Goal: Task Accomplishment & Management: Manage account settings

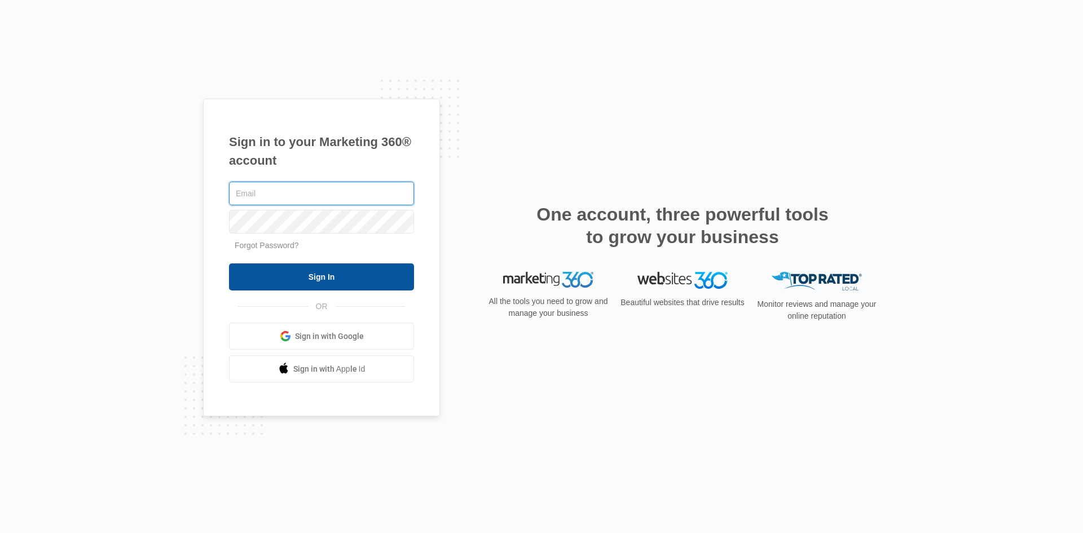
type input "[EMAIL_ADDRESS][PERSON_NAME][DOMAIN_NAME]"
click at [286, 273] on input "Sign In" at bounding box center [321, 277] width 185 height 27
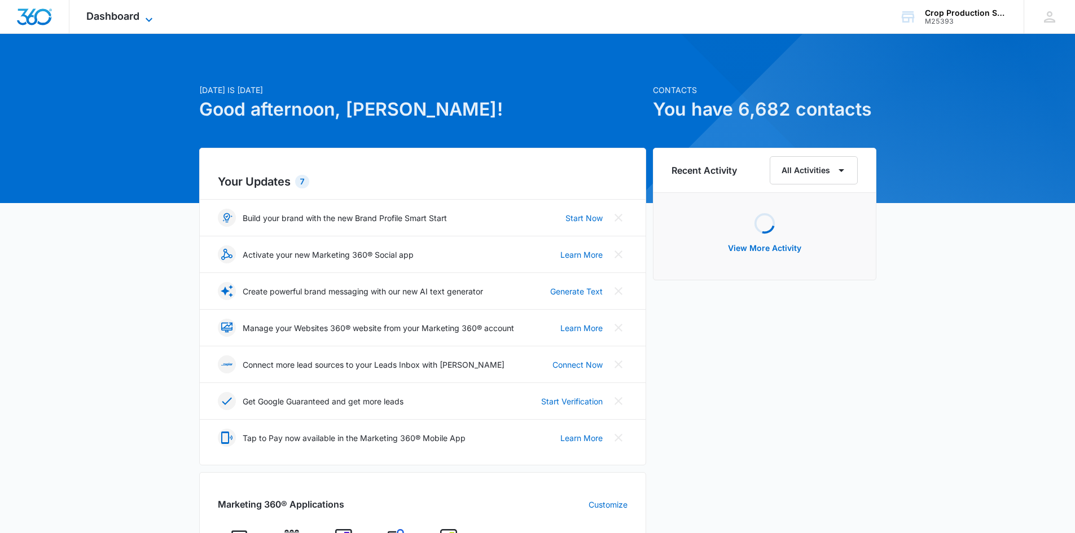
click at [137, 16] on span "Dashboard" at bounding box center [112, 16] width 53 height 12
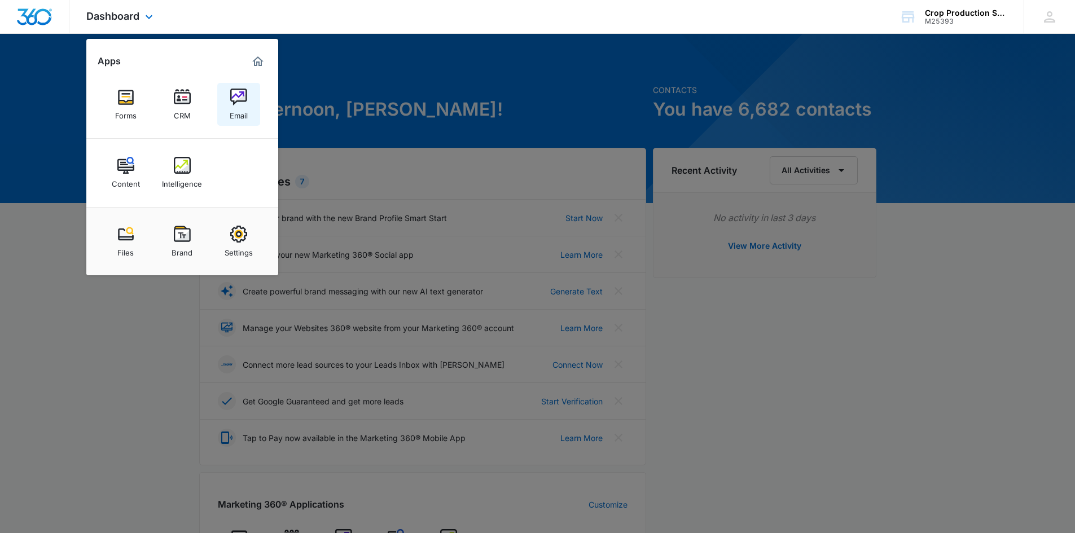
click at [231, 104] on img at bounding box center [238, 97] width 17 height 17
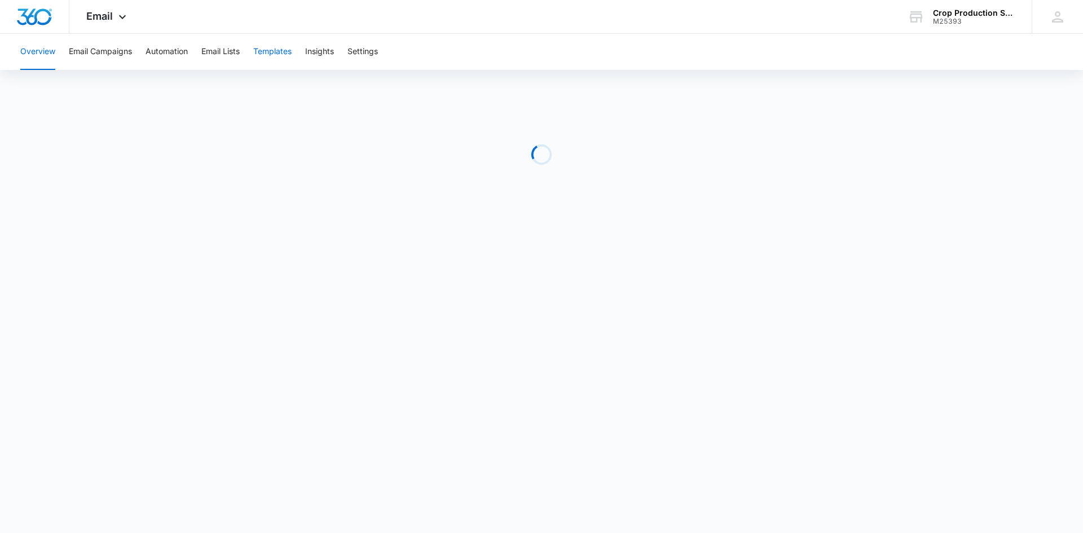
click at [282, 50] on button "Templates" at bounding box center [272, 52] width 38 height 36
